Goal: Task Accomplishment & Management: Use online tool/utility

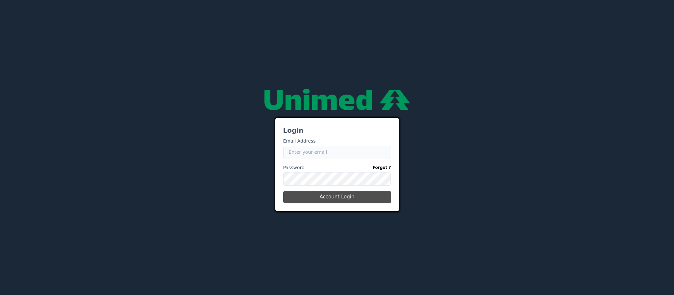
type input "[PERSON_NAME][EMAIL_ADDRESS][DOMAIN_NAME]"
click at [361, 196] on button "Account Login" at bounding box center [337, 197] width 108 height 12
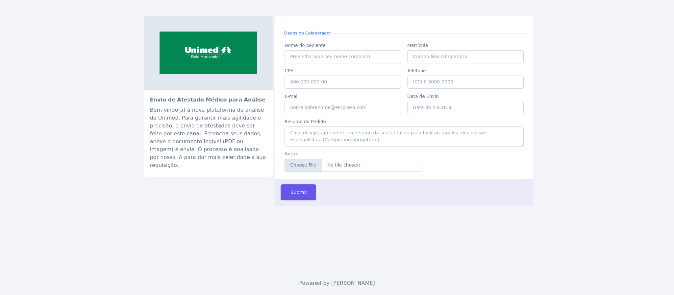
click at [190, 96] on h2 "Envio de Atestado Médico para Análise" at bounding box center [208, 99] width 116 height 7
click at [228, 96] on h2 "Envio de Atestado Médico para Análise" at bounding box center [208, 99] width 116 height 7
